Goal: Task Accomplishment & Management: Complete application form

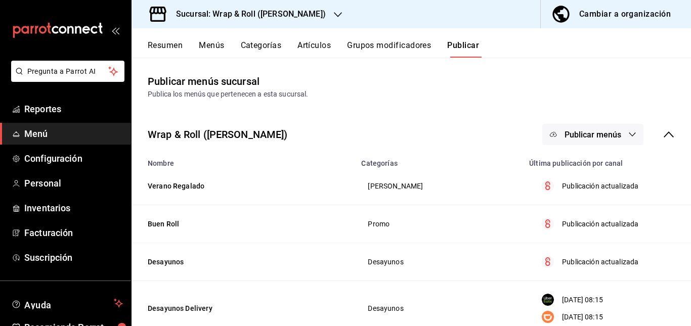
click at [318, 8] on div "Sucursal: Wrap & Roll ([PERSON_NAME])" at bounding box center [243, 14] width 206 height 28
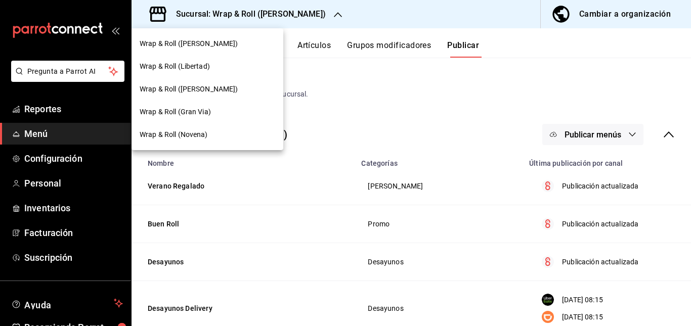
click at [211, 47] on span "Wrap & Roll ([PERSON_NAME])" at bounding box center [189, 43] width 99 height 11
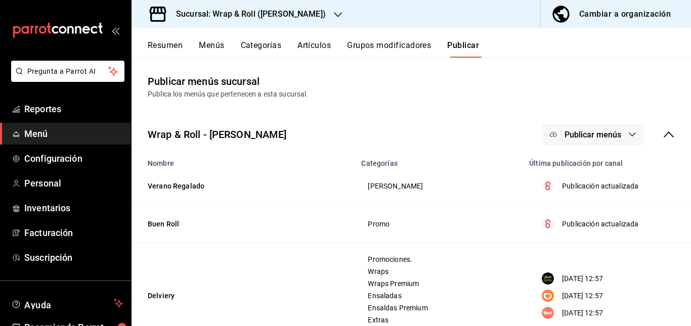
click at [311, 25] on div "Sucursal: Wrap & Roll ([PERSON_NAME])" at bounding box center [243, 14] width 206 height 28
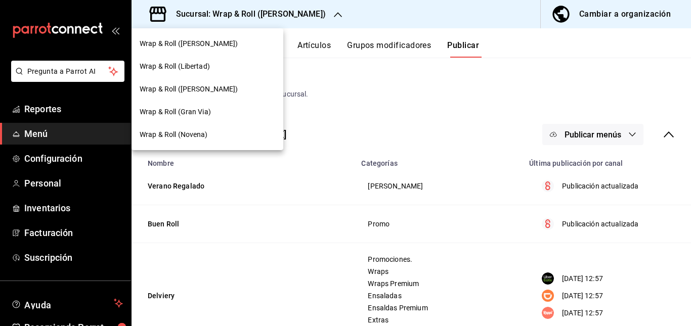
click at [197, 115] on span "Wrap & Roll (Gran Via)" at bounding box center [175, 112] width 71 height 11
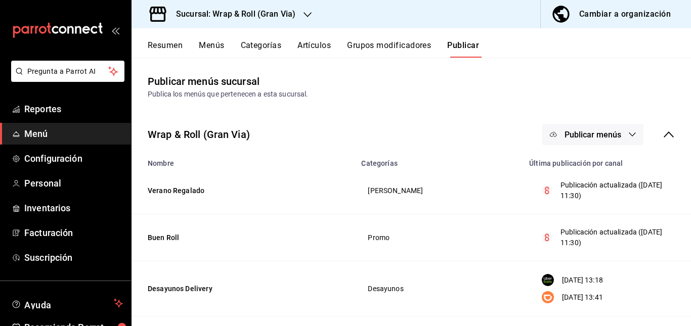
click at [330, 138] on div "Wrap & Roll (Gran Via) Publicar menús" at bounding box center [411, 134] width 559 height 37
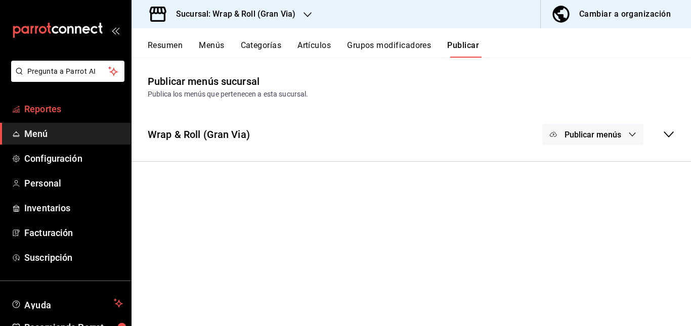
click at [39, 110] on span "Reportes" at bounding box center [73, 109] width 99 height 14
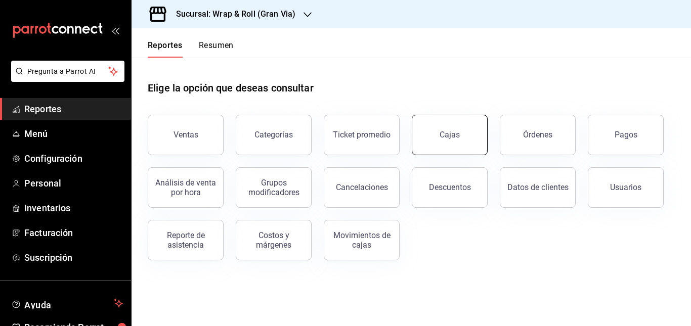
click at [471, 127] on link "Cajas" at bounding box center [450, 135] width 76 height 40
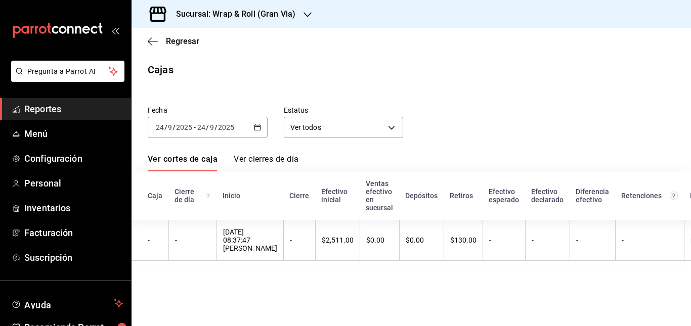
click at [250, 126] on div "[DATE] [DATE] - [DATE] [DATE]" at bounding box center [208, 127] width 120 height 21
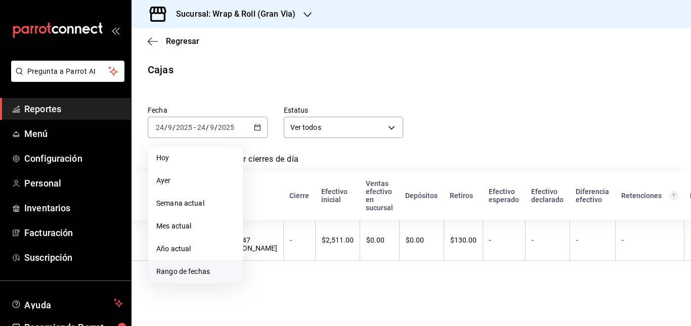
click at [187, 268] on span "Rango de fechas" at bounding box center [195, 272] width 78 height 11
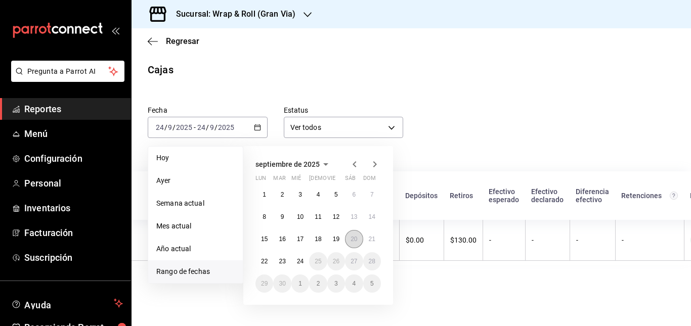
click at [355, 238] on abbr "20" at bounding box center [354, 239] width 7 height 7
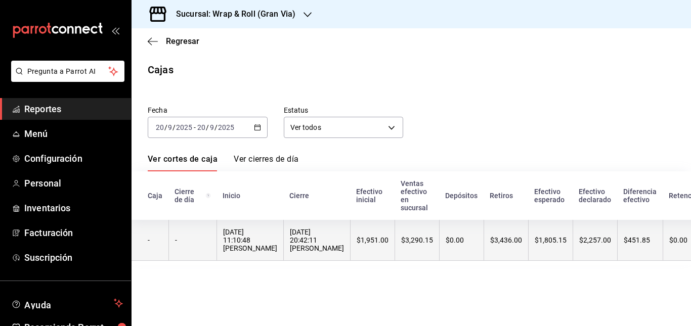
click at [298, 244] on div "[DATE] 20:42:11 [PERSON_NAME]" at bounding box center [317, 240] width 54 height 24
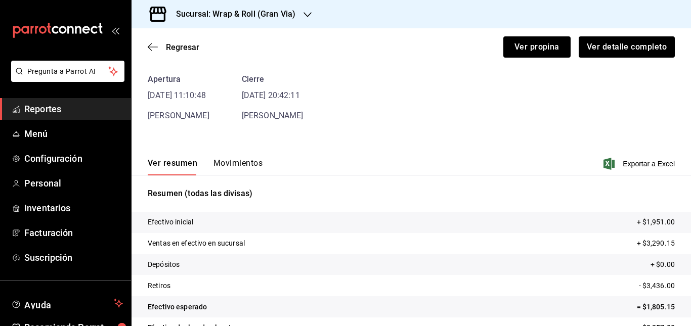
scroll to position [41, 0]
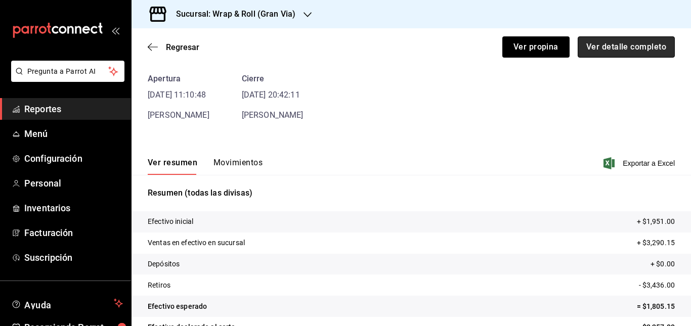
click at [608, 40] on button "Ver detalle completo" at bounding box center [626, 46] width 97 height 21
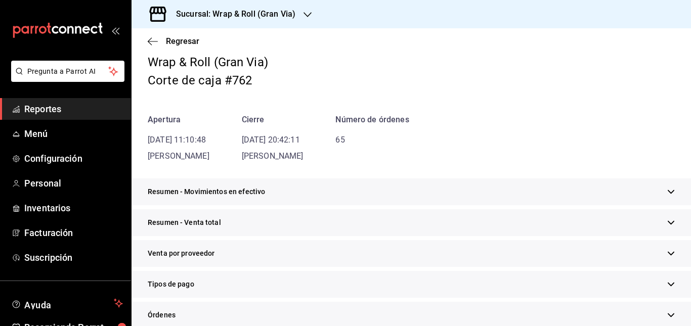
scroll to position [104, 0]
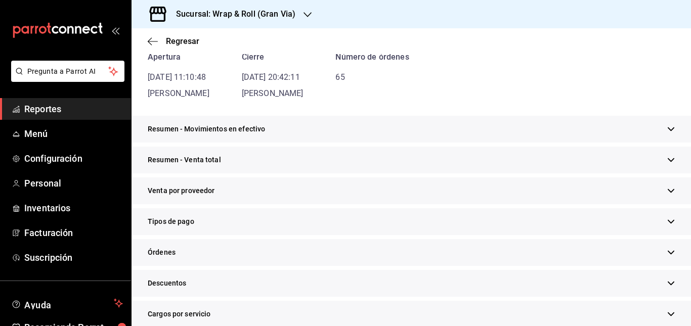
click at [322, 127] on div "Resumen - Movimientos en efectivo" at bounding box center [411, 129] width 559 height 27
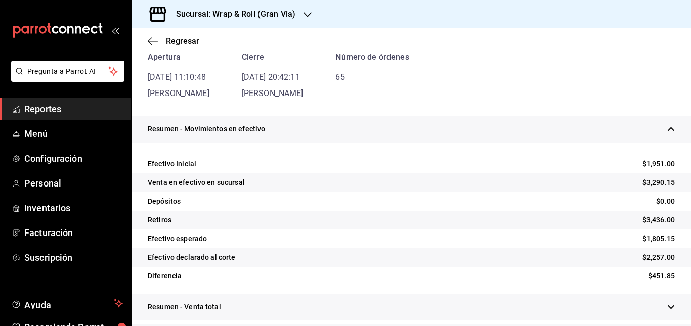
click at [322, 127] on div "Resumen - Movimientos en efectivo" at bounding box center [411, 129] width 559 height 27
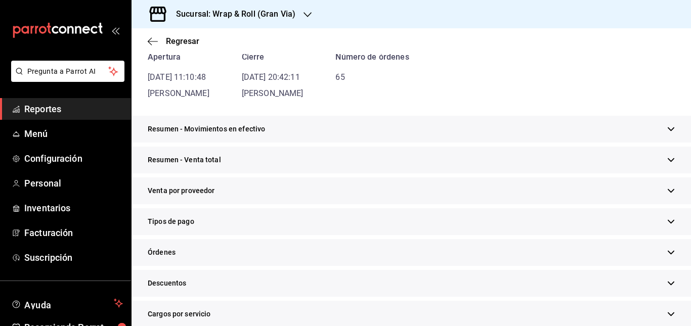
click at [289, 156] on div "Resumen - Venta total" at bounding box center [411, 160] width 559 height 27
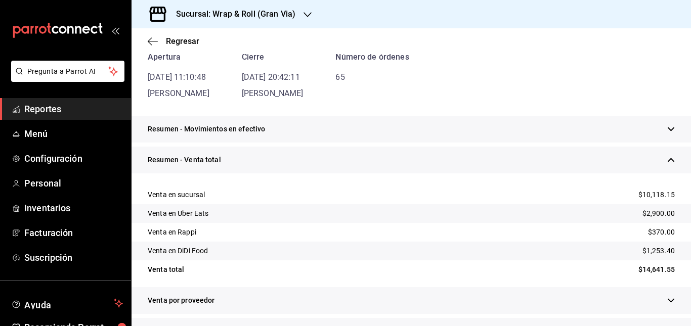
click at [289, 156] on div "Resumen - Venta total" at bounding box center [411, 160] width 559 height 27
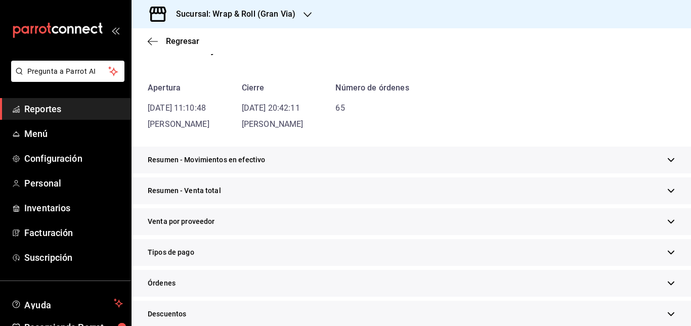
scroll to position [71, 0]
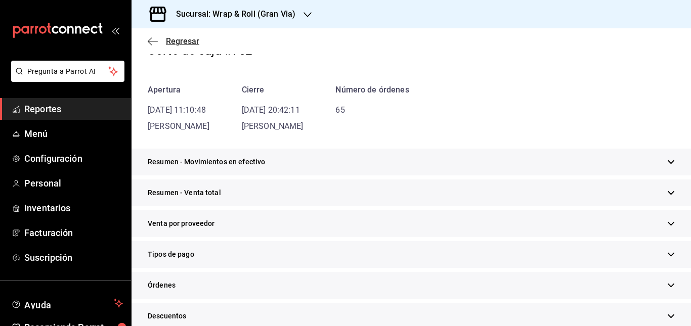
click at [155, 44] on icon "button" at bounding box center [153, 41] width 10 height 9
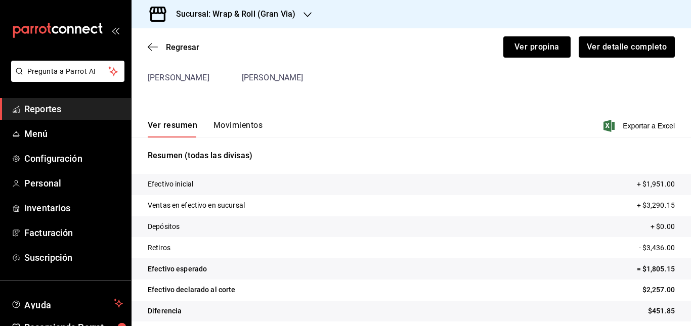
scroll to position [86, 0]
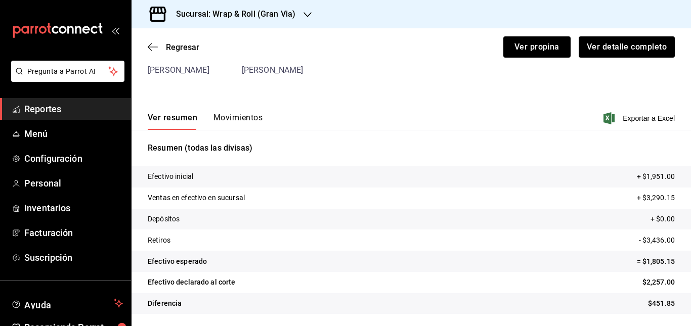
click at [237, 117] on button "Movimientos" at bounding box center [237, 121] width 49 height 17
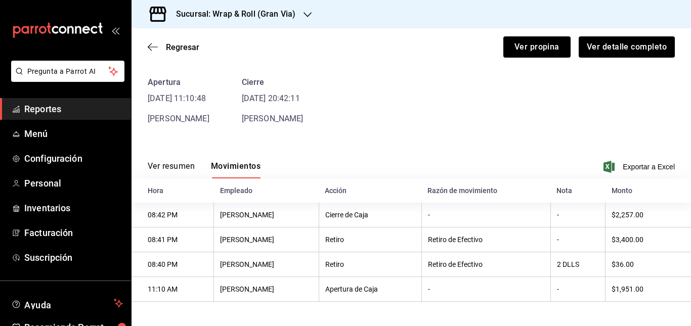
scroll to position [40, 0]
click at [319, 93] on div "Apertura [DATE] 11:10:48 [PERSON_NAME] [DATE] 20:42:11 [PERSON_NAME]" at bounding box center [411, 100] width 527 height 49
click at [42, 186] on span "Personal" at bounding box center [73, 184] width 99 height 14
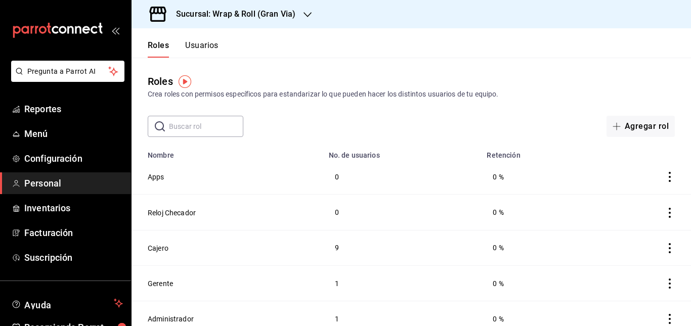
click at [460, 77] on div "Roles Crea roles con permisos específicos para estandarizar lo que pueden hacer…" at bounding box center [411, 87] width 559 height 26
click at [199, 44] on button "Usuarios" at bounding box center [201, 48] width 33 height 17
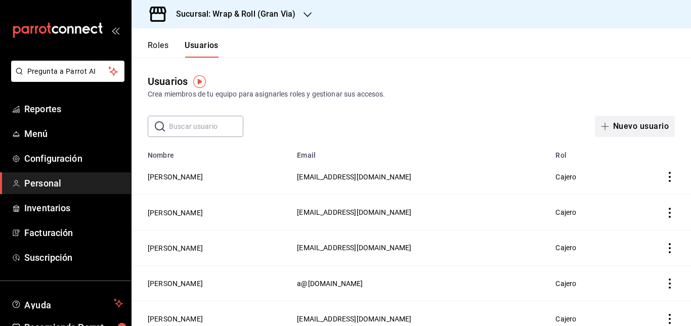
click at [618, 120] on button "Nuevo usuario" at bounding box center [635, 126] width 80 height 21
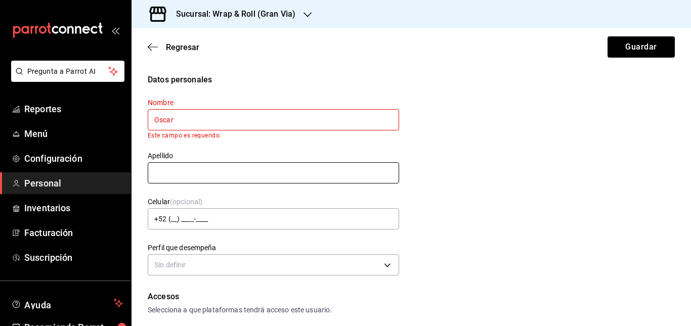
type input "Oscar"
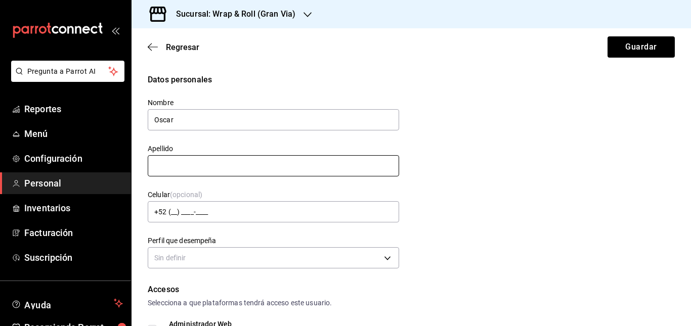
click at [205, 167] on input "text" at bounding box center [273, 165] width 251 height 21
type input "[PERSON_NAME]"
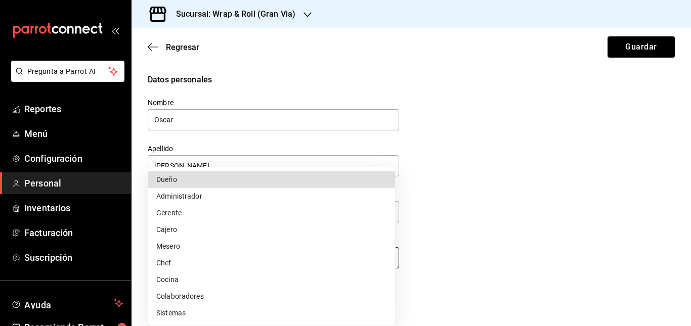
click at [277, 260] on body "Pregunta a Parrot AI Reportes Menú Configuración Personal Inventarios Facturaci…" at bounding box center [345, 163] width 691 height 326
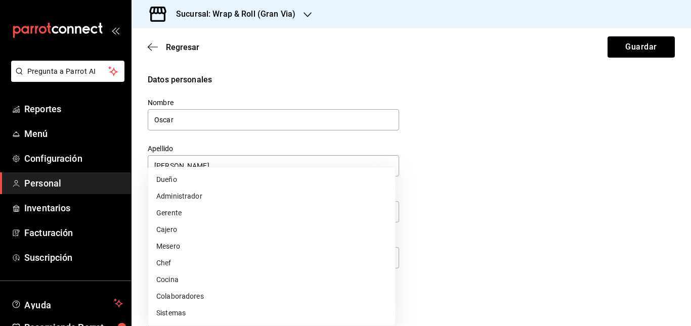
click at [503, 183] on div at bounding box center [345, 163] width 691 height 326
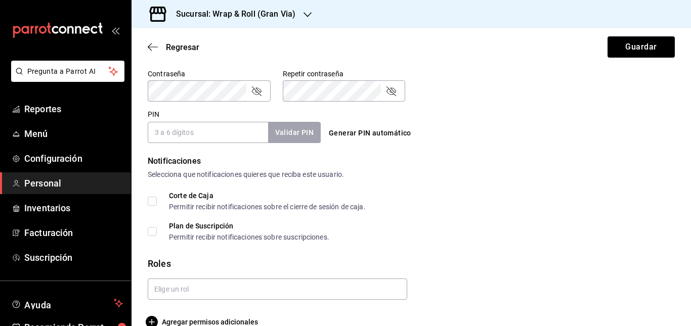
scroll to position [452, 0]
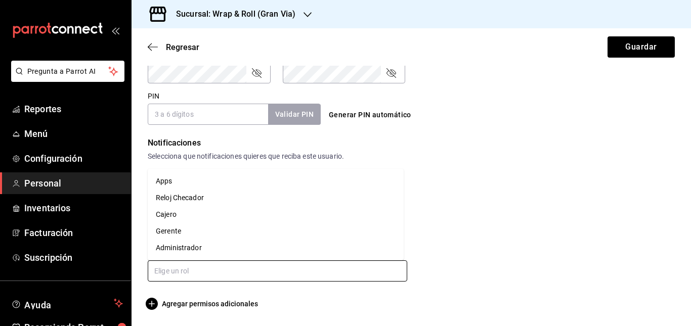
click at [325, 273] on input "text" at bounding box center [277, 270] width 259 height 21
click at [203, 216] on li "Cajero" at bounding box center [276, 214] width 256 height 17
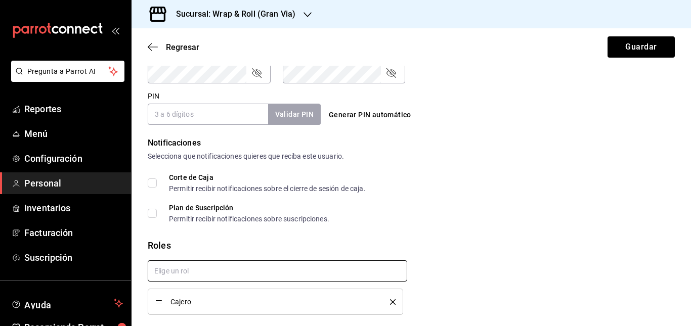
checkbox input "true"
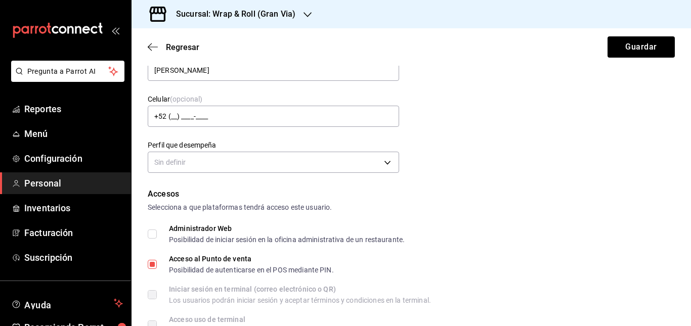
scroll to position [99, 0]
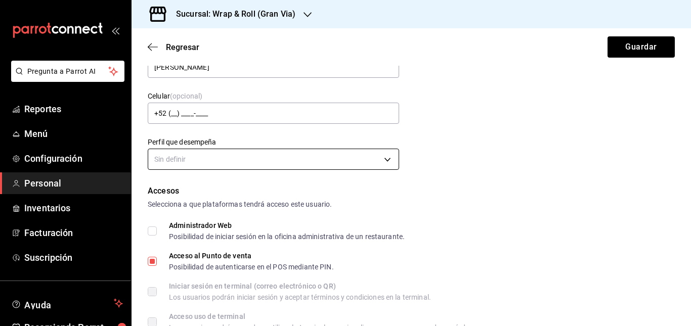
click at [357, 164] on body "Pregunta a Parrot AI Reportes Menú Configuración Personal Inventarios Facturaci…" at bounding box center [345, 163] width 691 height 326
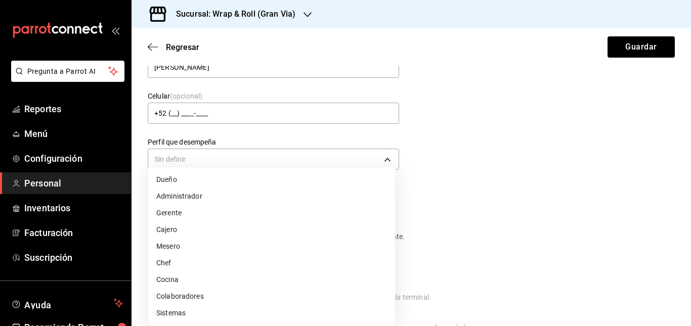
click at [230, 229] on li "Cajero" at bounding box center [271, 230] width 247 height 17
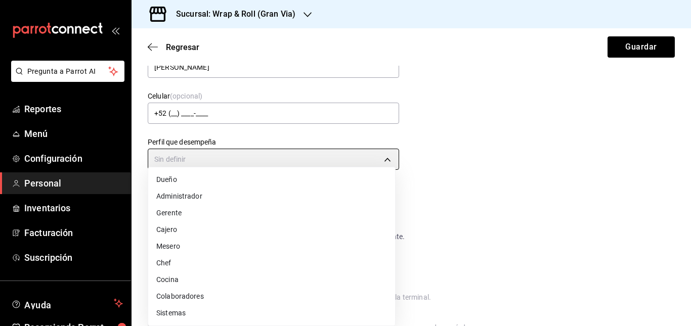
type input "CASHIER"
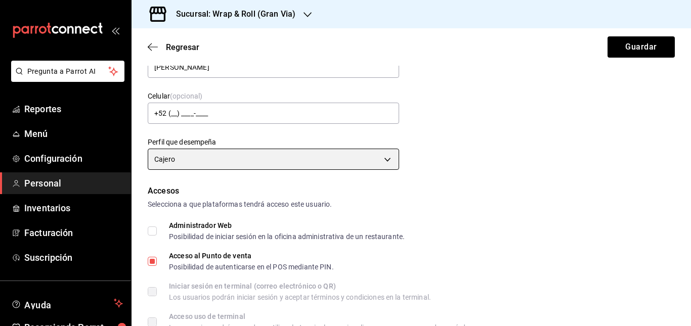
scroll to position [0, 0]
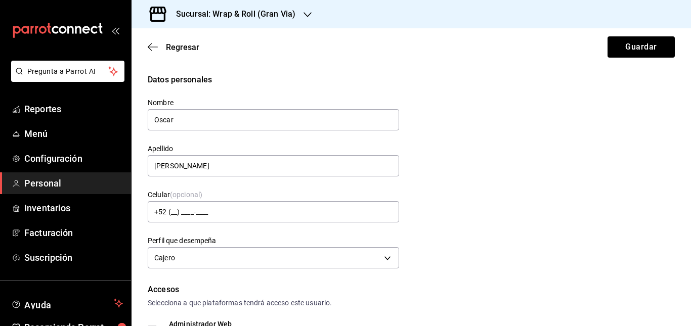
click at [443, 160] on div "Datos personales Nombre [PERSON_NAME] Apellido [PERSON_NAME] Celular (opcional)…" at bounding box center [411, 173] width 527 height 198
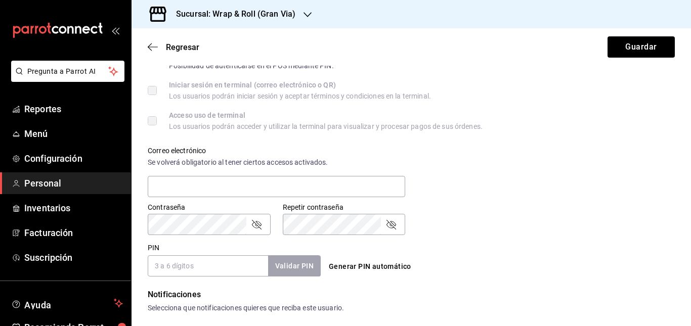
scroll to position [300, 0]
click at [222, 267] on input "PIN" at bounding box center [208, 265] width 120 height 21
type input "260825"
click at [306, 266] on button "Validar PIN" at bounding box center [294, 266] width 54 height 22
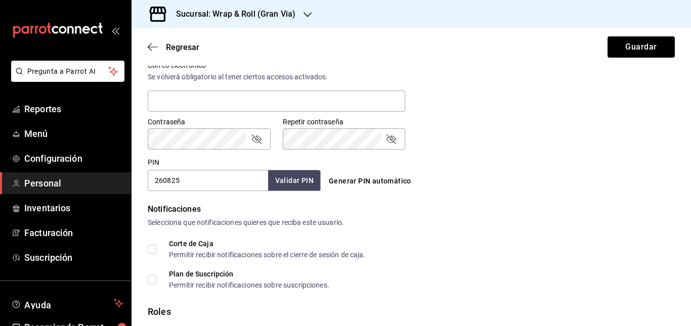
scroll to position [385, 0]
click at [614, 44] on button "Guardar" at bounding box center [640, 46] width 67 height 21
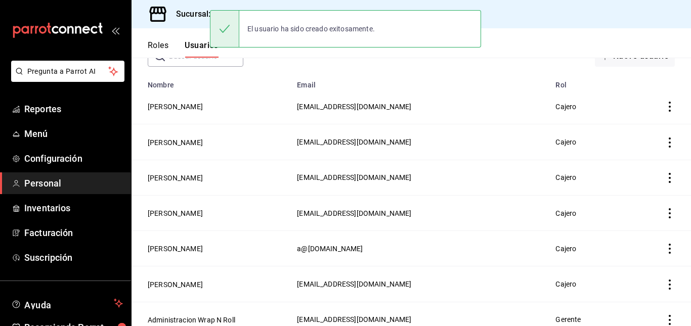
scroll to position [71, 0]
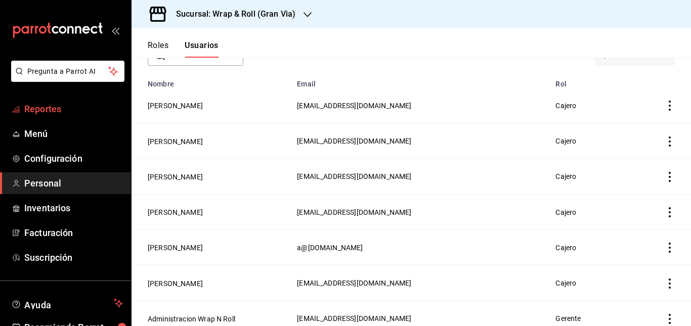
click at [56, 106] on span "Reportes" at bounding box center [73, 109] width 99 height 14
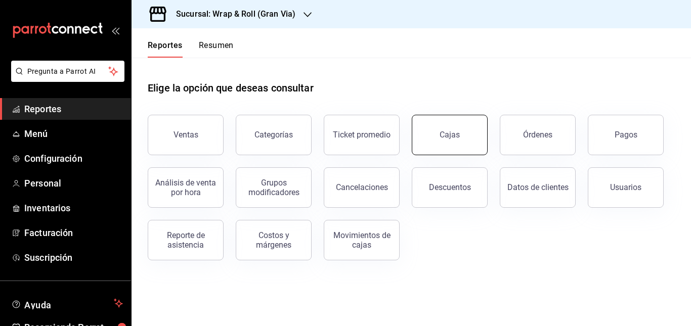
click at [458, 124] on link "Cajas" at bounding box center [450, 135] width 76 height 40
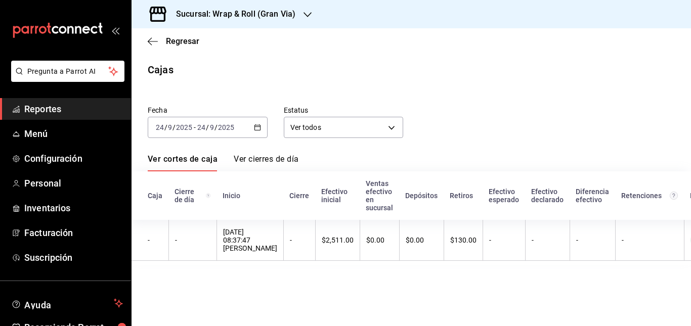
click at [256, 127] on \(Stroke\) "button" at bounding box center [257, 126] width 6 height 1
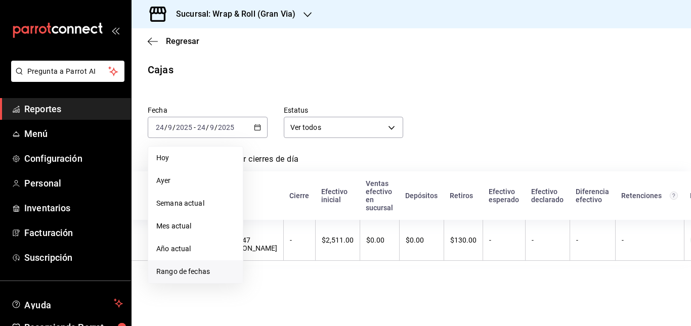
click at [207, 270] on span "Rango de fechas" at bounding box center [195, 272] width 78 height 11
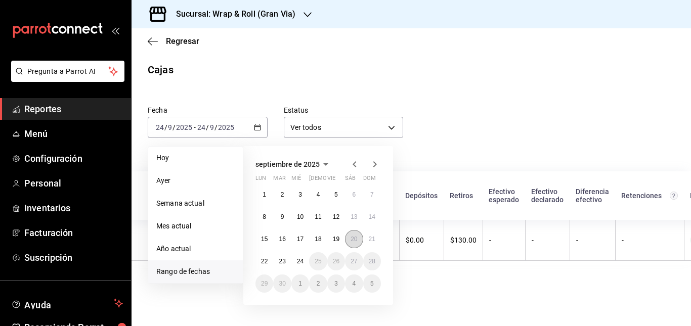
click at [354, 237] on abbr "20" at bounding box center [354, 239] width 7 height 7
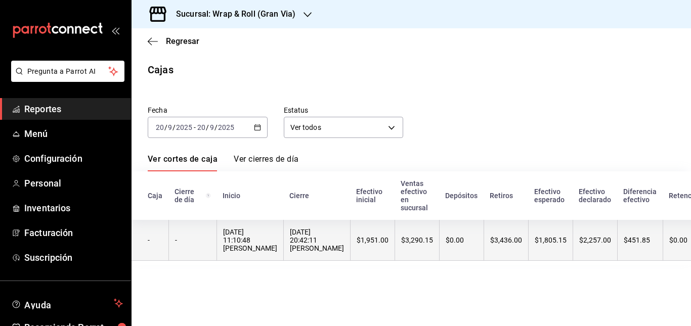
click at [328, 243] on div "[DATE] 20:42:11 [PERSON_NAME]" at bounding box center [317, 240] width 54 height 24
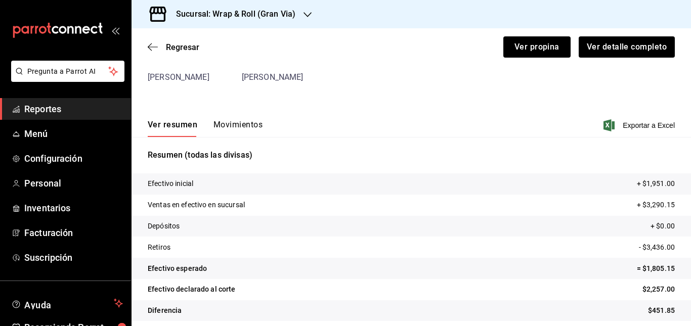
click at [238, 124] on button "Movimientos" at bounding box center [237, 128] width 49 height 17
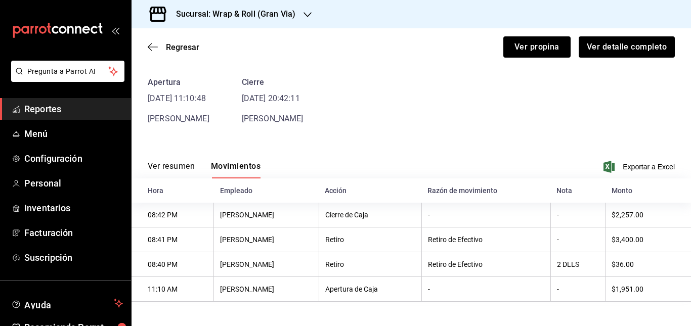
scroll to position [40, 0]
click at [357, 97] on div "Apertura [DATE] 11:10:48 [PERSON_NAME] [DATE] 20:42:11 [PERSON_NAME]" at bounding box center [411, 100] width 527 height 49
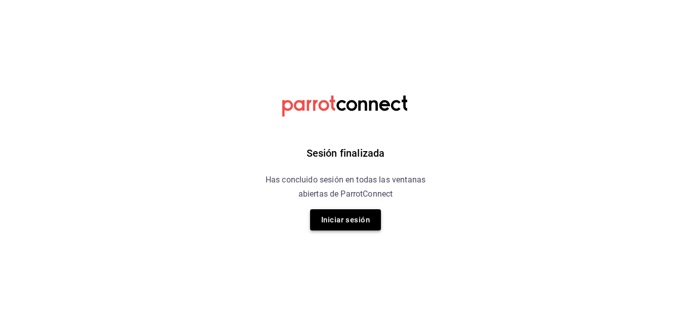
click at [344, 212] on button "Iniciar sesión" at bounding box center [345, 219] width 71 height 21
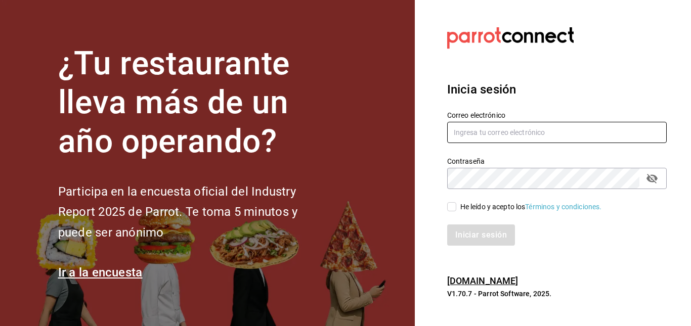
type input "[EMAIL_ADDRESS][DOMAIN_NAME]"
click at [451, 209] on input "He leído y acepto los Términos y condiciones." at bounding box center [451, 206] width 9 height 9
checkbox input "true"
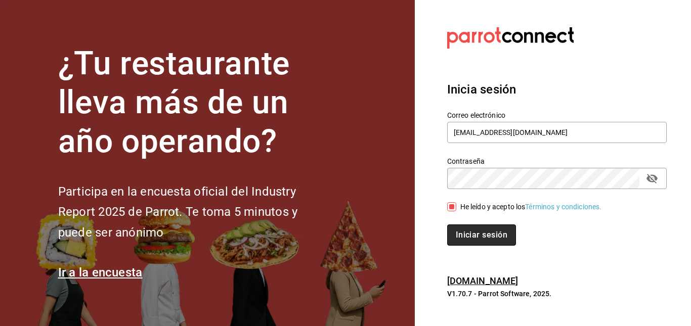
click at [475, 239] on button "Iniciar sesión" at bounding box center [481, 235] width 69 height 21
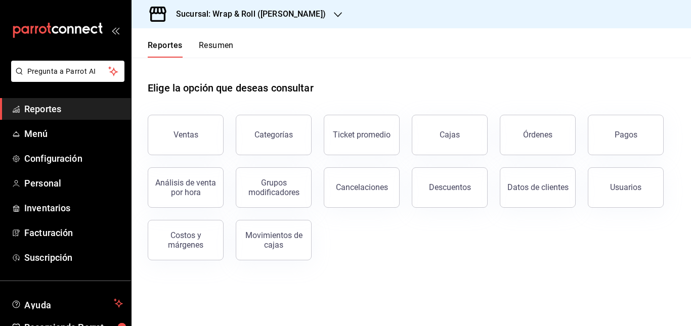
click at [308, 16] on div "Sucursal: Wrap & Roll ([PERSON_NAME])" at bounding box center [243, 14] width 206 height 28
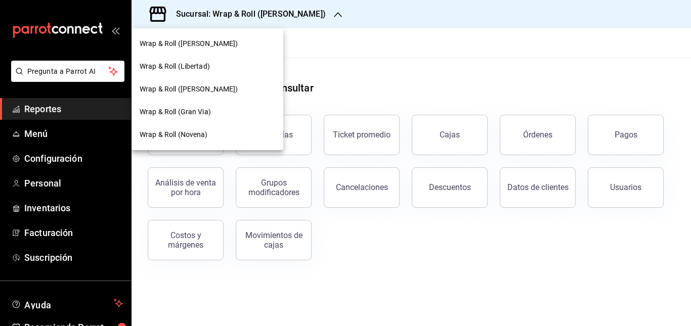
click at [205, 109] on span "Wrap & Roll (Gran Via)" at bounding box center [175, 112] width 71 height 11
